Goal: Book appointment/travel/reservation

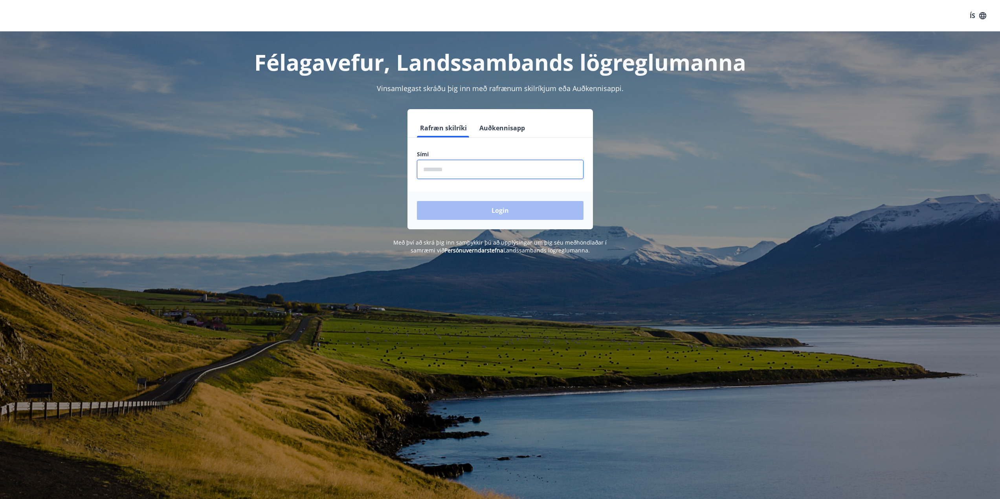
click at [454, 170] on input "phone" at bounding box center [500, 169] width 167 height 19
type input "********"
click at [491, 211] on button "Login" at bounding box center [500, 210] width 167 height 19
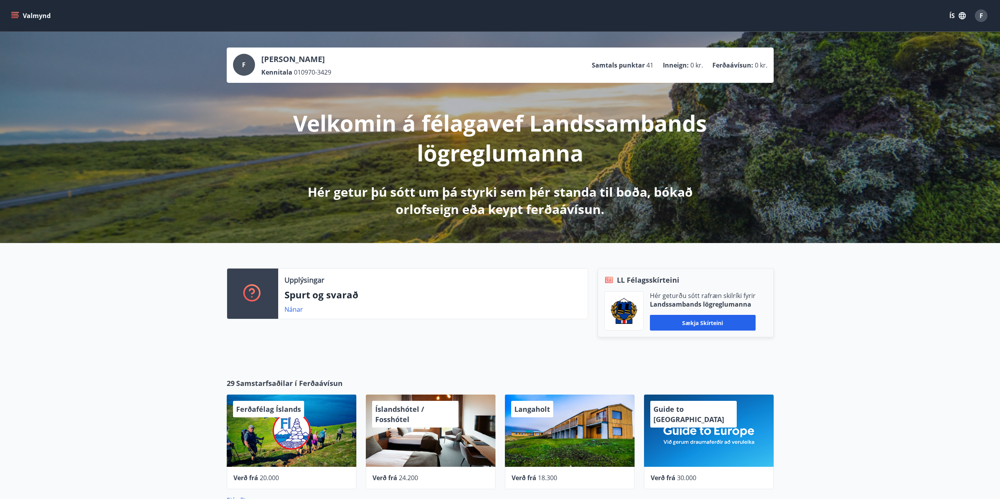
click at [16, 16] on icon "menu" at bounding box center [15, 15] width 9 height 1
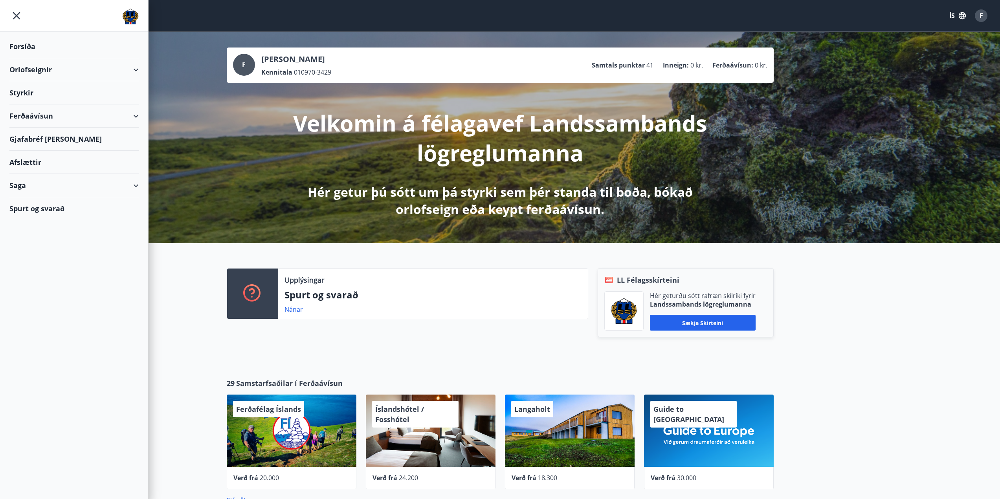
click at [123, 69] on div "Orlofseignir" at bounding box center [73, 69] width 129 height 23
click at [33, 104] on div "Bókunardagatal" at bounding box center [74, 106] width 117 height 16
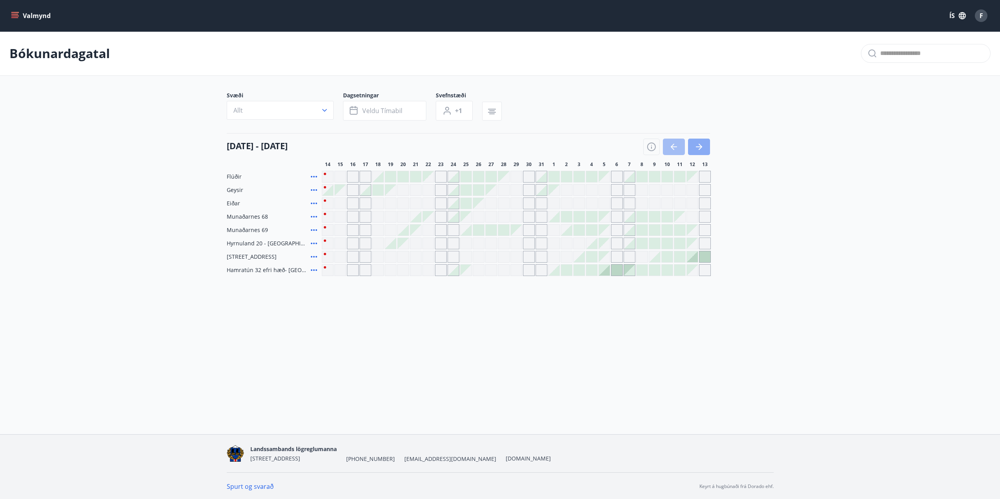
click at [701, 147] on icon "button" at bounding box center [700, 147] width 4 height 6
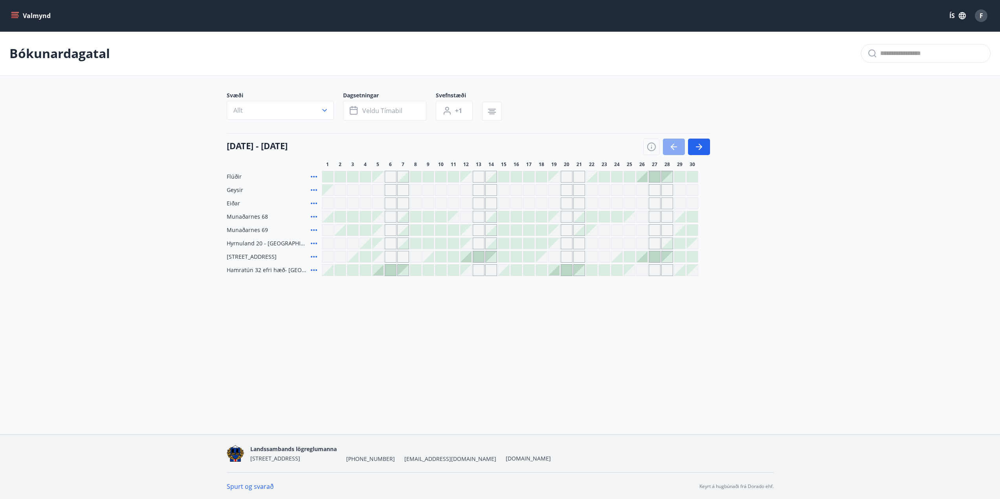
click at [670, 150] on icon "button" at bounding box center [673, 146] width 9 height 9
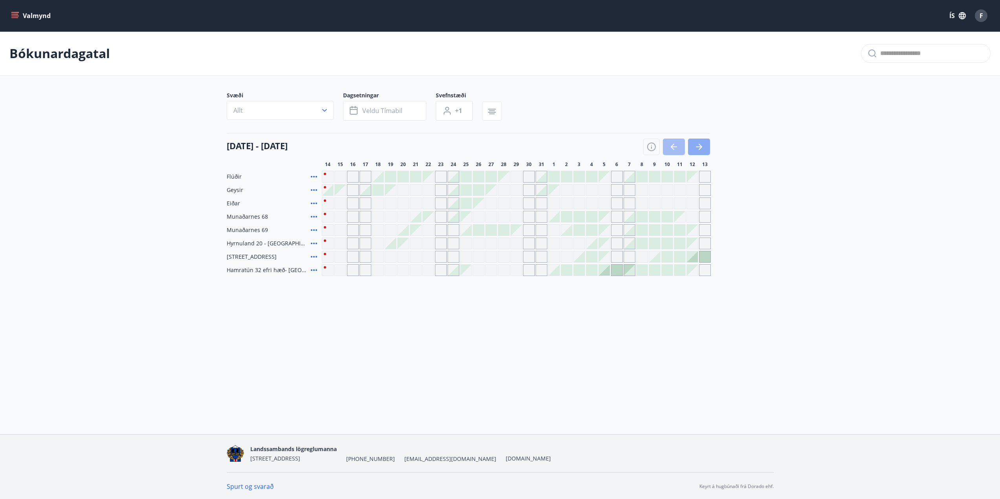
click at [702, 148] on icon "button" at bounding box center [698, 146] width 9 height 9
